Goal: Find contact information: Find contact information

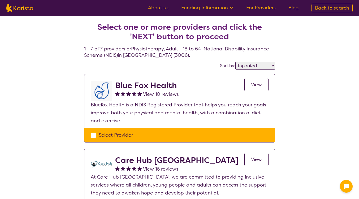
select select "by_score"
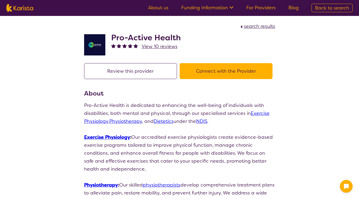
click at [209, 72] on button "Connect with the Provider" at bounding box center [225, 71] width 93 height 16
click at [166, 38] on h2 "Pro-Active Health" at bounding box center [145, 38] width 69 height 10
click at [162, 46] on span "View 10 reviews" at bounding box center [160, 46] width 36 height 6
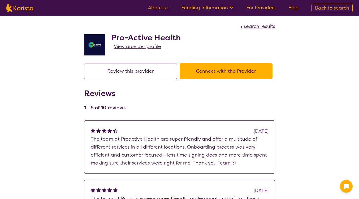
click at [137, 37] on h2 "Pro-Active Health" at bounding box center [145, 38] width 69 height 10
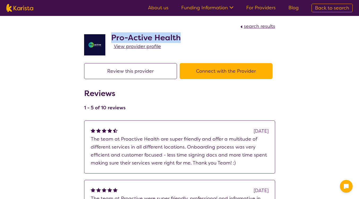
click at [137, 37] on h2 "Pro-Active Health" at bounding box center [145, 38] width 69 height 10
click at [130, 46] on span "View provider profile" at bounding box center [137, 46] width 47 height 6
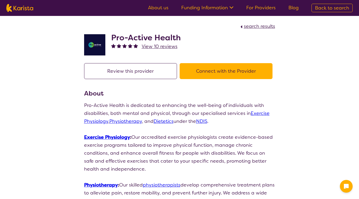
click at [136, 38] on h2 "Pro-Active Health" at bounding box center [145, 38] width 69 height 10
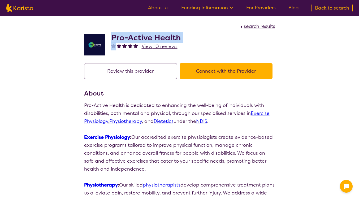
click at [136, 38] on h2 "Pro-Active Health" at bounding box center [145, 38] width 69 height 10
